Goal: Information Seeking & Learning: Learn about a topic

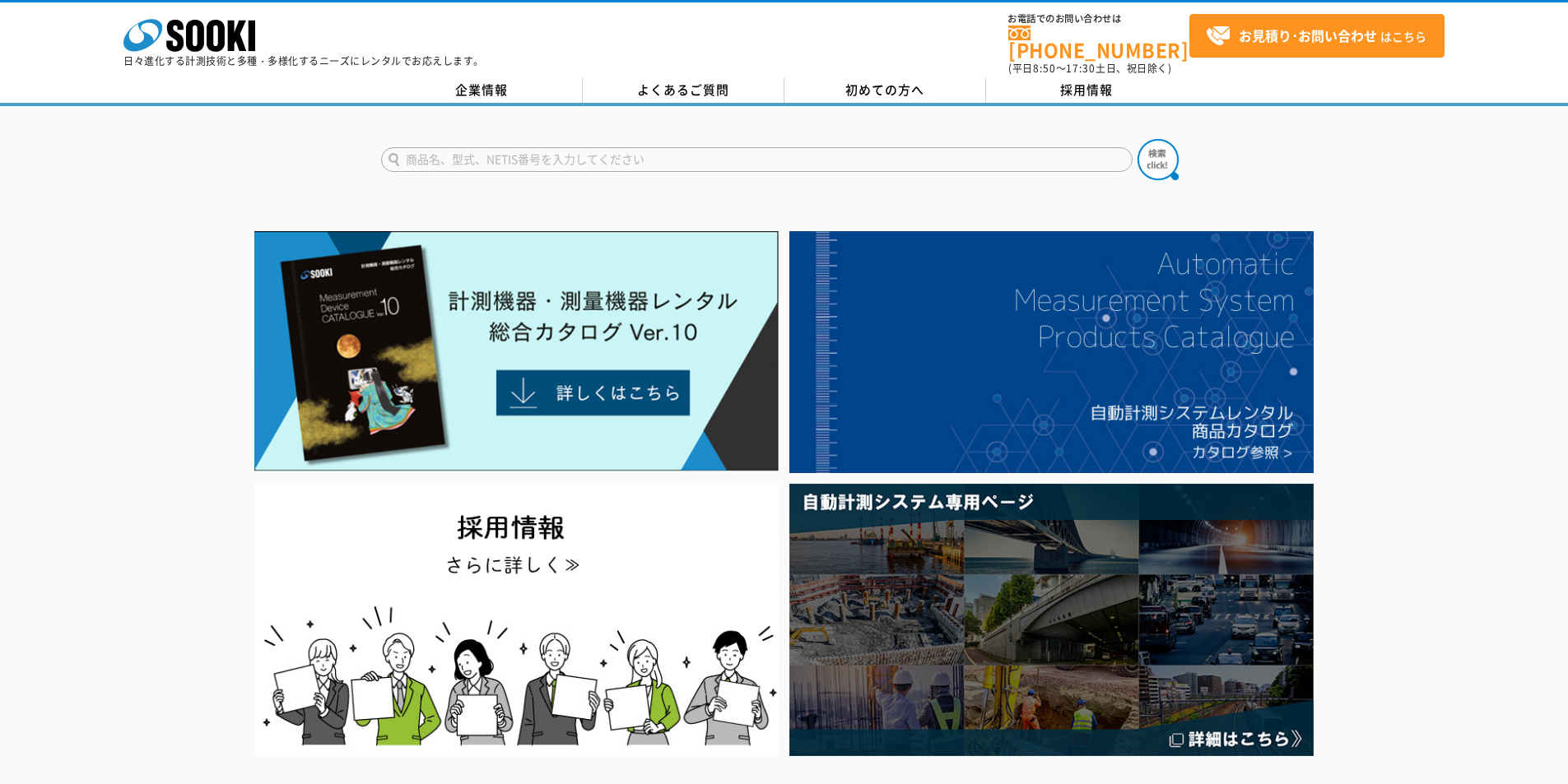
click at [615, 147] on input "text" at bounding box center [757, 159] width 751 height 25
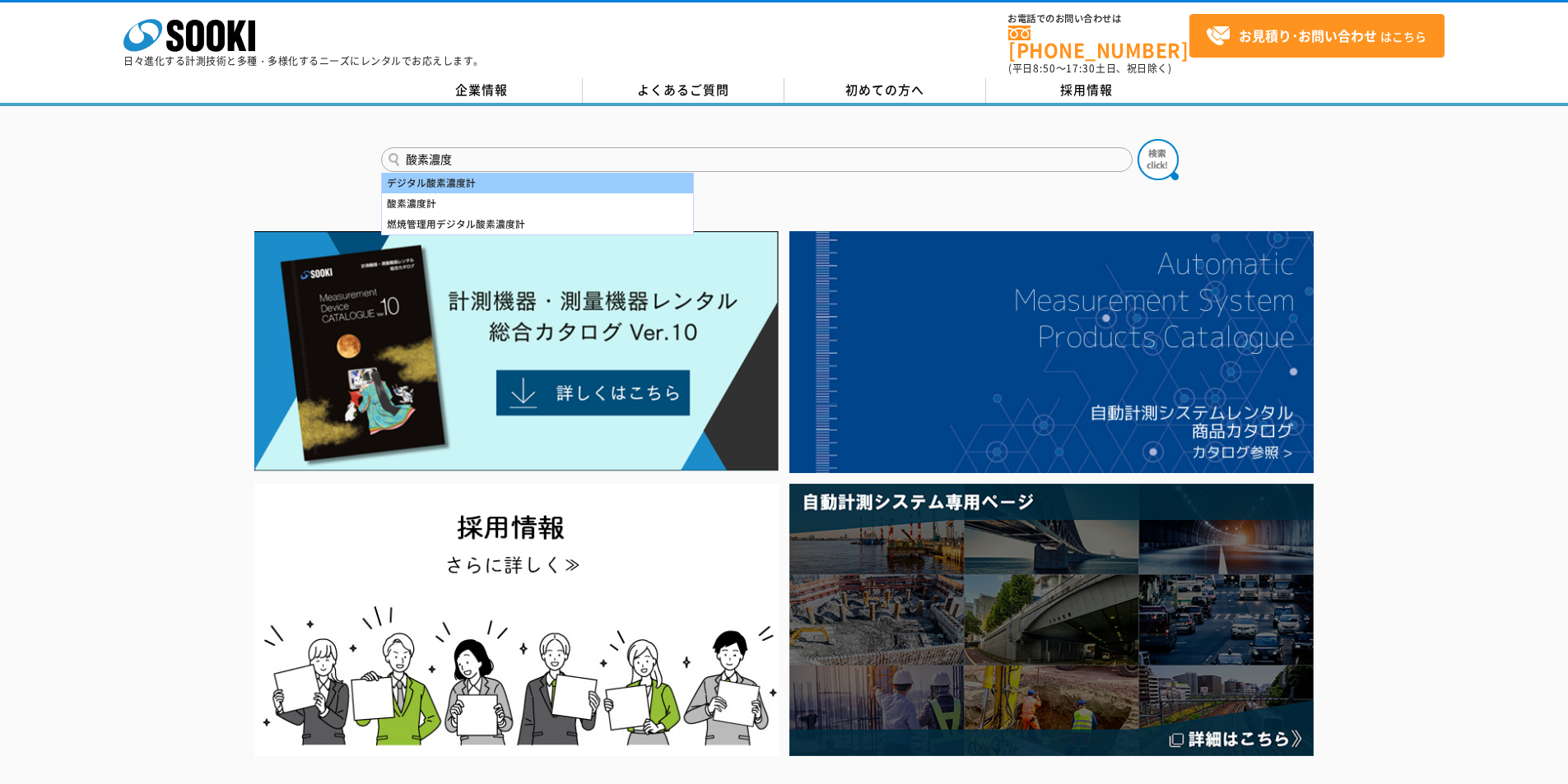
click at [503, 173] on div "デジタル酸素濃度計" at bounding box center [538, 183] width 312 height 21
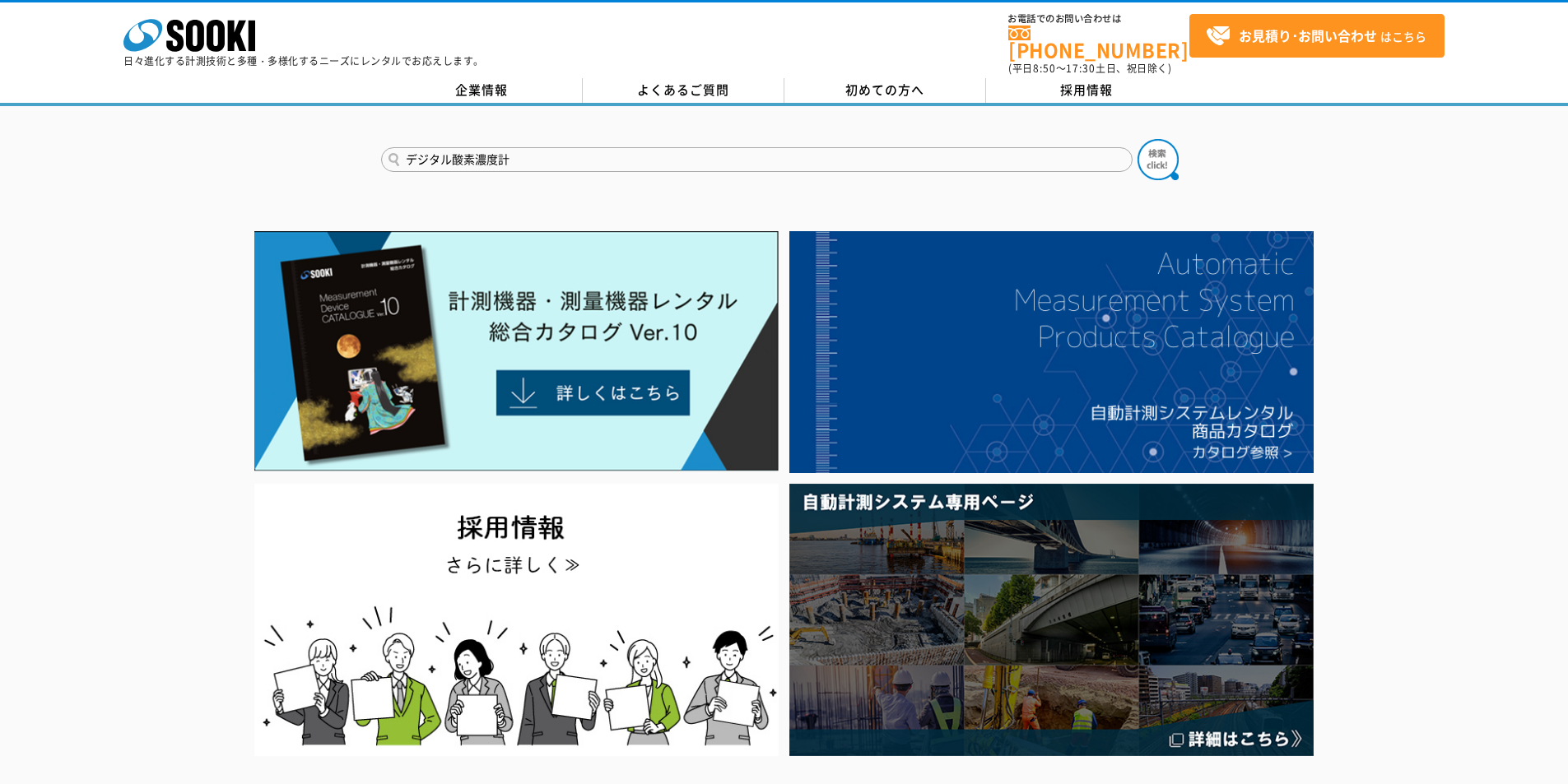
drag, startPoint x: 452, startPoint y: 146, endPoint x: 0, endPoint y: 137, distance: 452.1
click at [0, 151] on div "デジタル酸素濃度計" at bounding box center [784, 145] width 1568 height 79
type input "酸素濃度計"
click at [1138, 139] on button at bounding box center [1158, 159] width 42 height 42
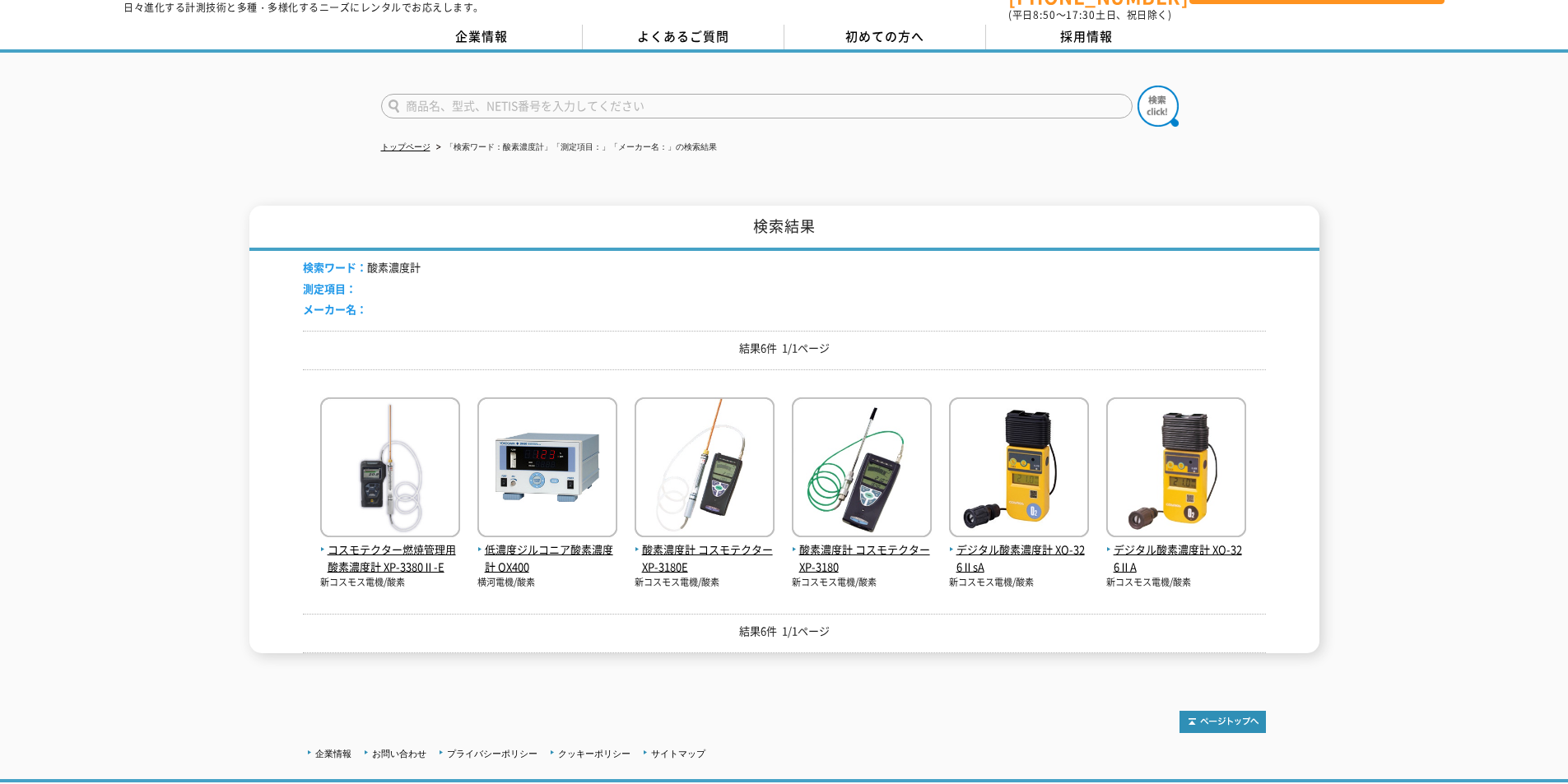
scroll to position [82, 0]
